Goal: Navigation & Orientation: Find specific page/section

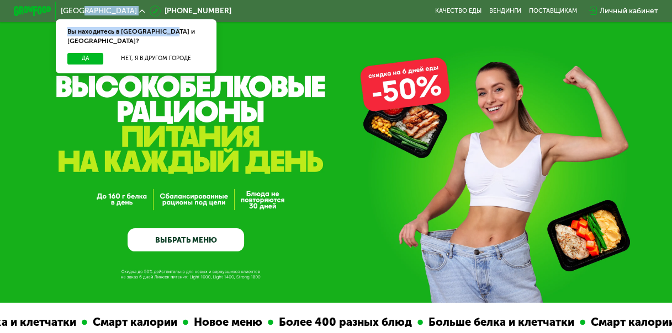
drag, startPoint x: 78, startPoint y: 12, endPoint x: 170, endPoint y: 44, distance: 97.1
click at [149, 19] on div "[GEOGRAPHIC_DATA] Вы находитесь в [GEOGRAPHIC_DATA] и [GEOGRAPHIC_DATA]? Да Нет…" at bounding box center [102, 11] width 93 height 17
copy div "а Вы находитесь в [GEOGRAPHIC_DATA] и [GEOGRAPHIC_DATA]?"
click at [178, 53] on button "Нет, я в другом городе" at bounding box center [156, 59] width 98 height 12
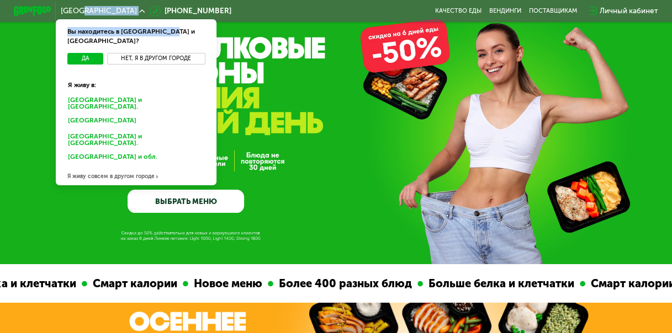
scroll to position [55, 0]
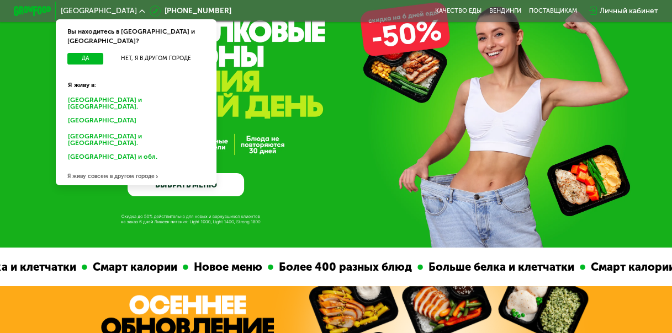
click at [129, 167] on div "Я живу совсем в другом городе" at bounding box center [136, 176] width 161 height 19
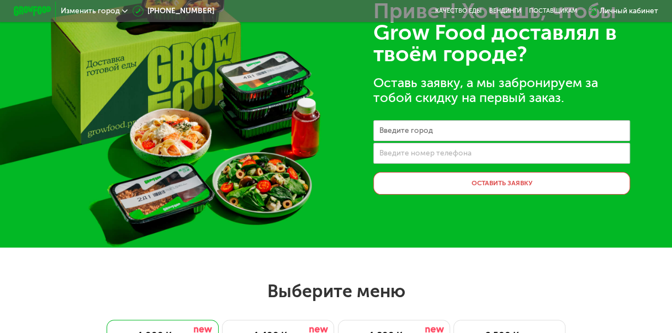
click at [423, 133] on label "Введите город" at bounding box center [406, 130] width 54 height 5
click at [423, 134] on input "Введите город" at bounding box center [501, 130] width 257 height 21
type input "*******"
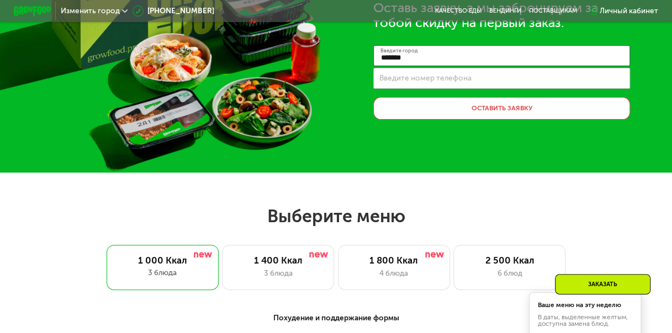
scroll to position [0, 0]
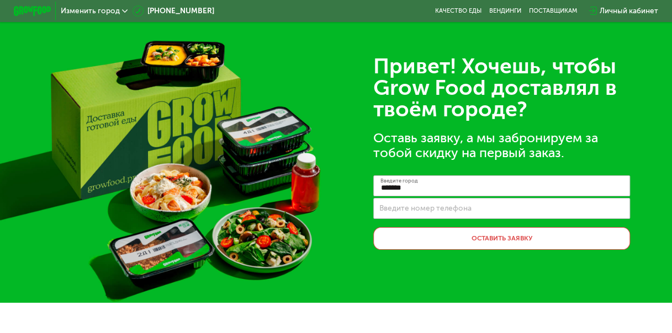
click at [122, 11] on icon at bounding box center [125, 11] width 6 height 6
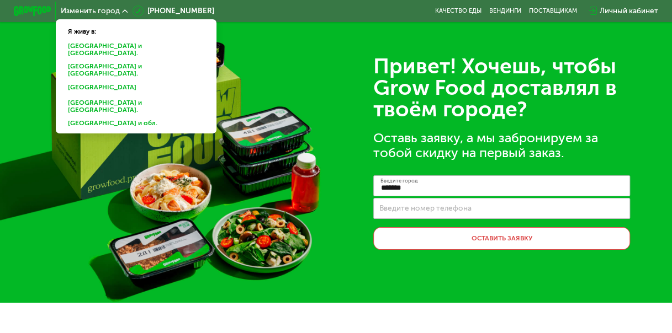
click at [279, 46] on div "Привет! Хочешь, чтобы Grow Food доставлял в твоём городе? Оставь заявку, а мы з…" at bounding box center [336, 151] width 672 height 303
